Goal: Obtain resource: Obtain resource

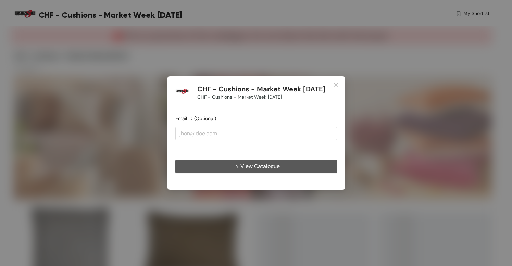
click at [290, 168] on button "View Catalogue" at bounding box center [256, 167] width 162 height 14
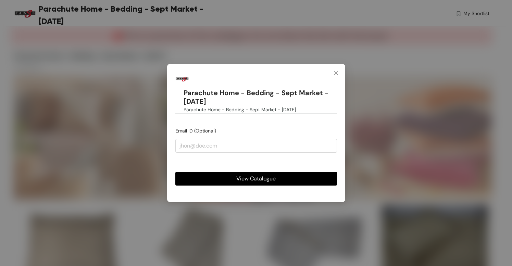
click at [277, 180] on button "View Catalogue" at bounding box center [256, 179] width 162 height 14
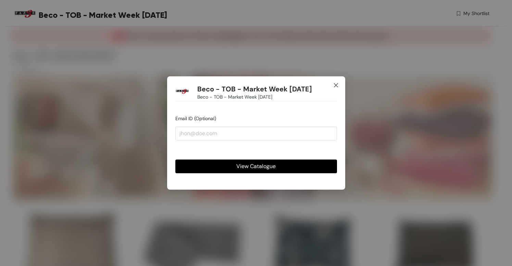
click at [336, 84] on icon "close" at bounding box center [335, 85] width 5 height 5
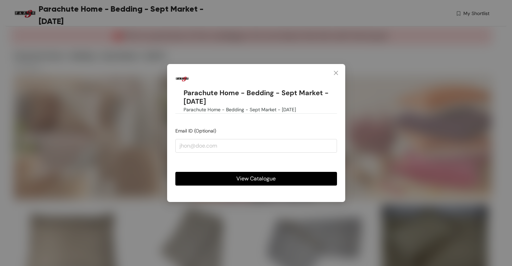
click at [265, 180] on span "View Catalogue" at bounding box center [255, 178] width 39 height 9
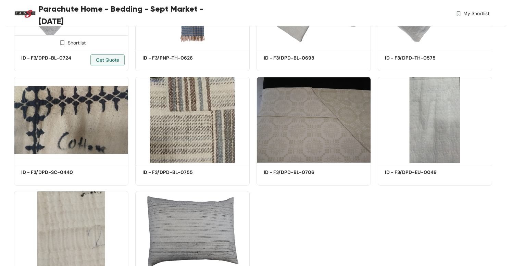
scroll to position [584, 0]
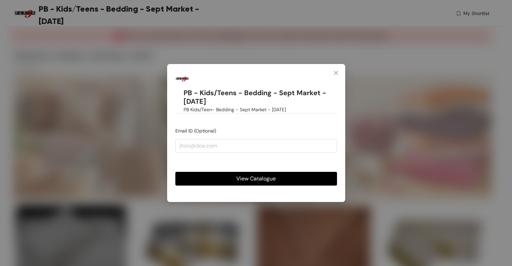
click at [280, 173] on button "View Catalogue" at bounding box center [256, 179] width 162 height 14
